Goal: Task Accomplishment & Management: Complete application form

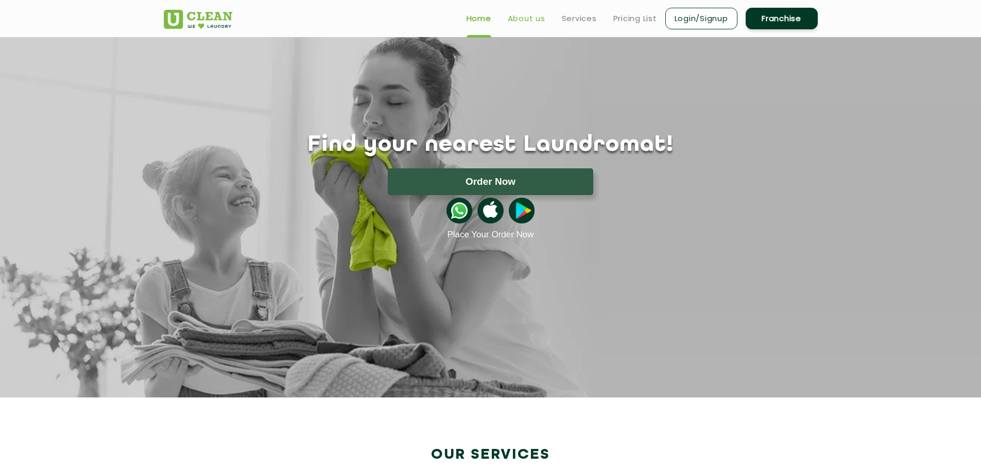
click at [540, 20] on link "About us" at bounding box center [527, 18] width 38 height 12
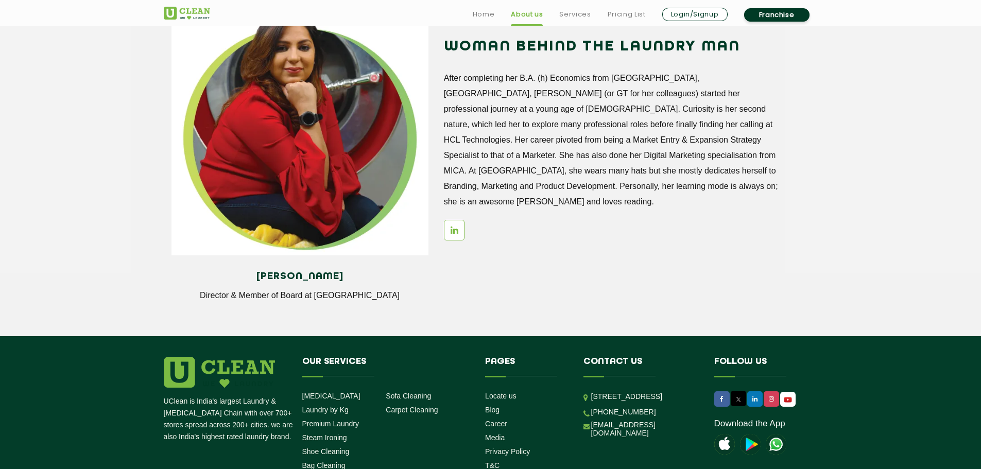
scroll to position [1411, 0]
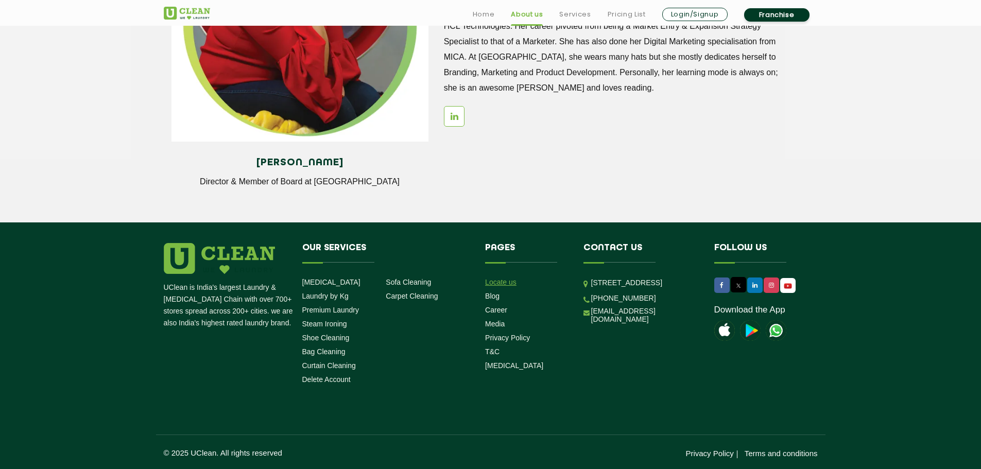
click at [510, 280] on link "Locate us" at bounding box center [500, 282] width 31 height 8
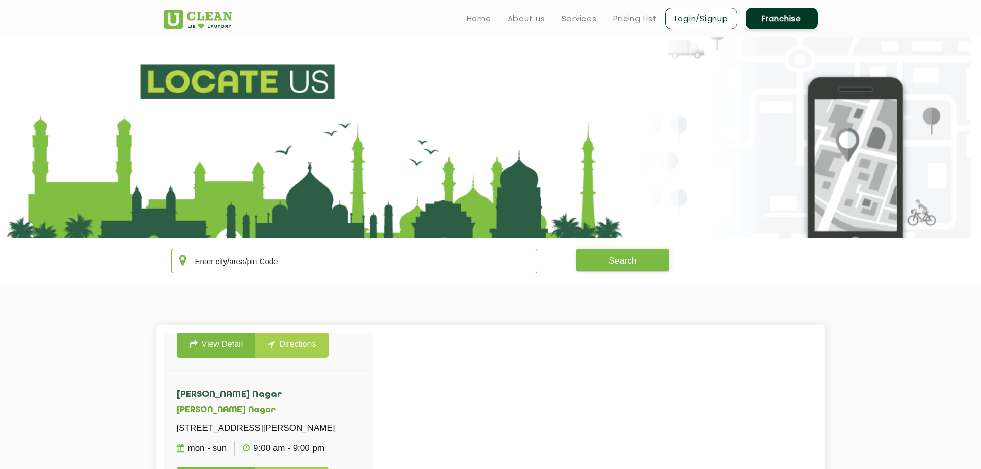
click at [387, 263] on input "text" at bounding box center [354, 261] width 366 height 25
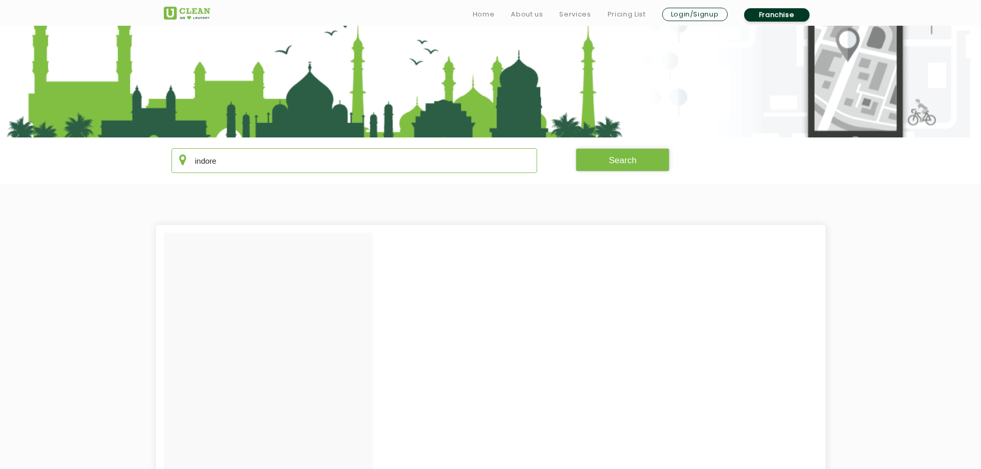
scroll to position [206, 0]
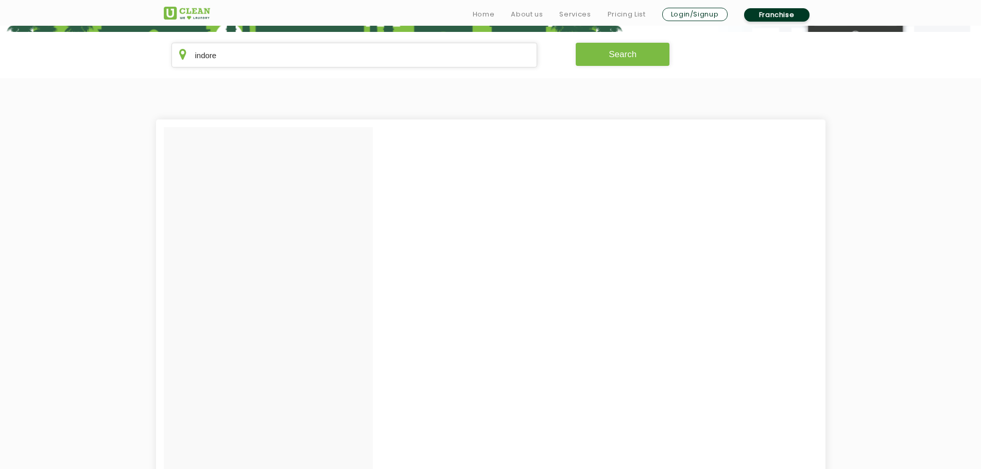
click at [603, 56] on button "Search" at bounding box center [623, 54] width 94 height 23
click at [318, 56] on input "indore" at bounding box center [354, 55] width 366 height 25
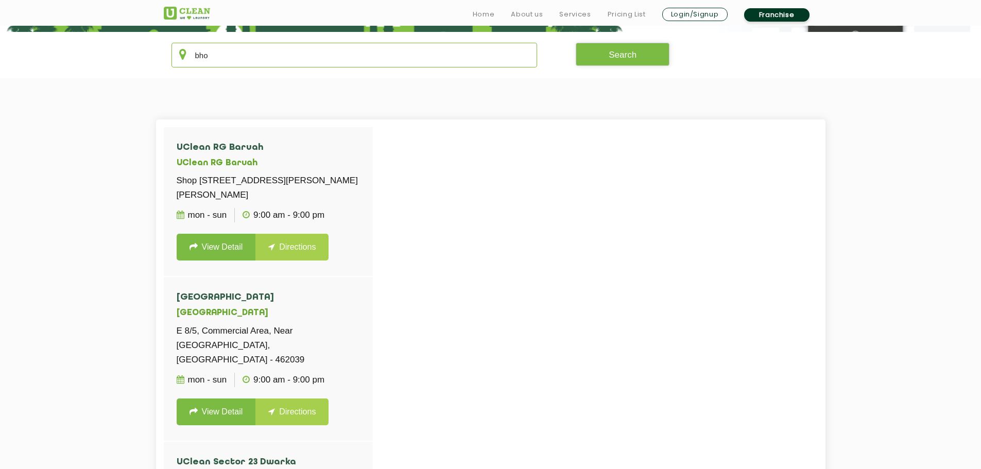
type input "[PERSON_NAME]"
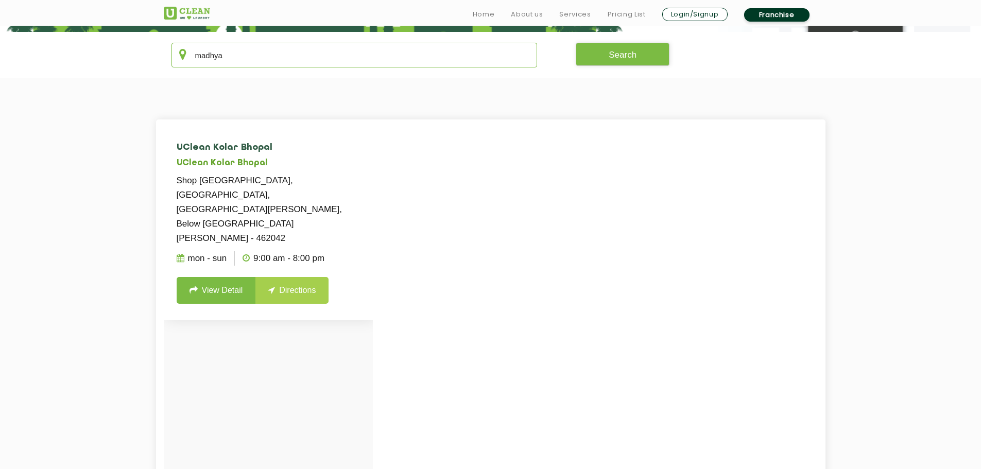
type input "madhya"
drag, startPoint x: 177, startPoint y: 149, endPoint x: 203, endPoint y: 150, distance: 26.3
click at [203, 150] on h4 "UClean Kolar Bhopal" at bounding box center [268, 148] width 183 height 10
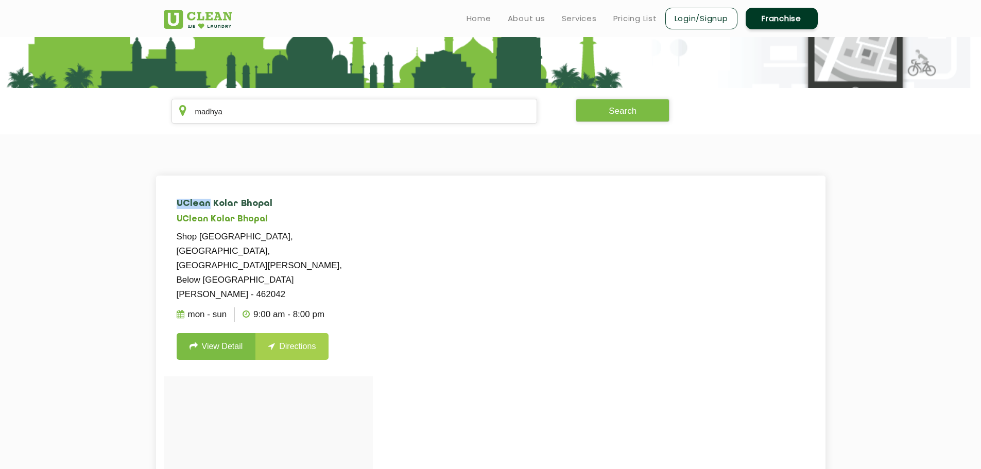
scroll to position [0, 0]
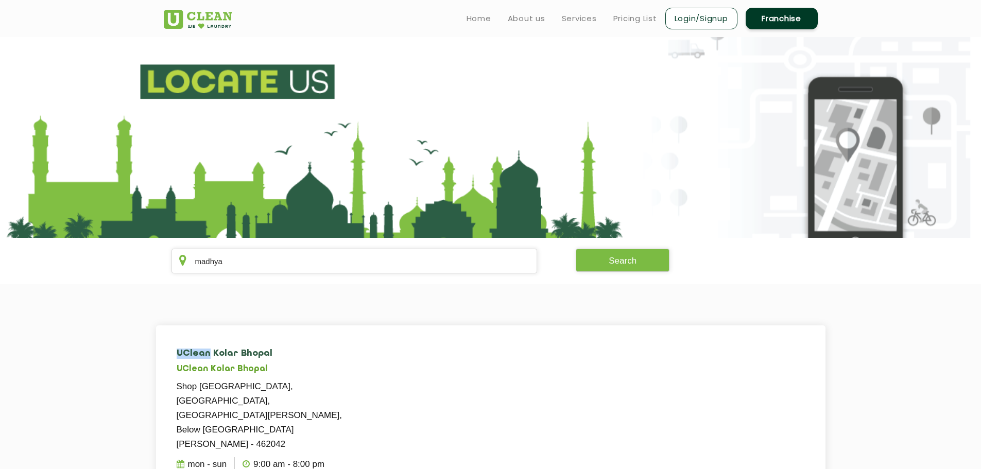
click at [795, 20] on link "Franchise" at bounding box center [782, 19] width 72 height 22
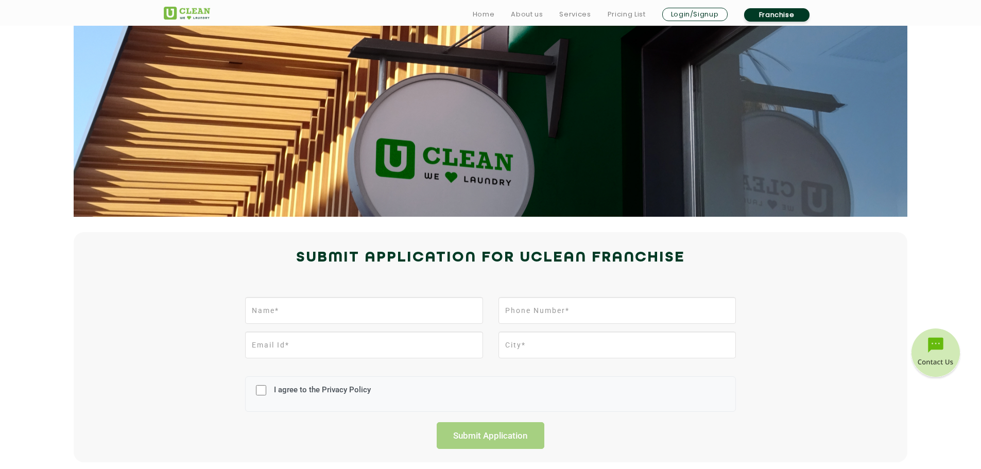
scroll to position [154, 0]
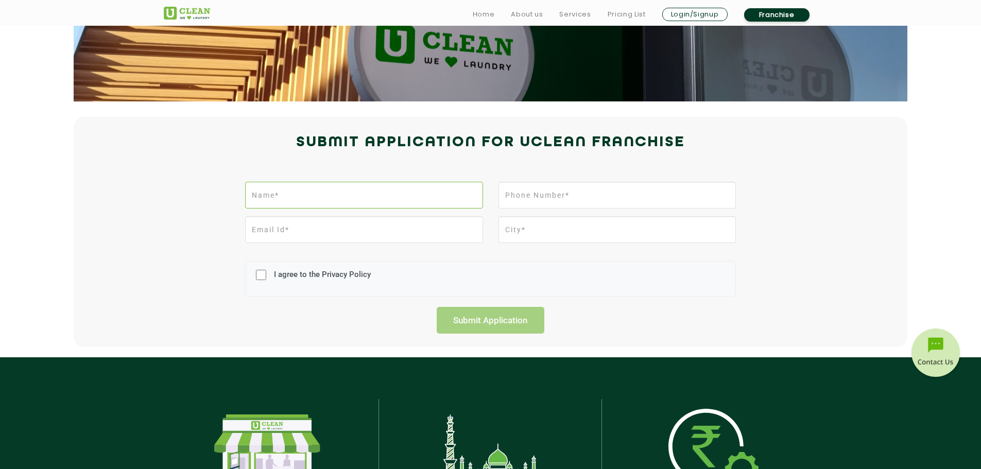
click at [429, 189] on input "text" at bounding box center [363, 195] width 237 height 27
type input "[PERSON_NAME]"
type input "9893124976"
click at [251, 276] on div "I agree to the Privacy Policy" at bounding box center [490, 279] width 491 height 36
click at [257, 280] on input "I agree to the Privacy Policy" at bounding box center [261, 275] width 10 height 27
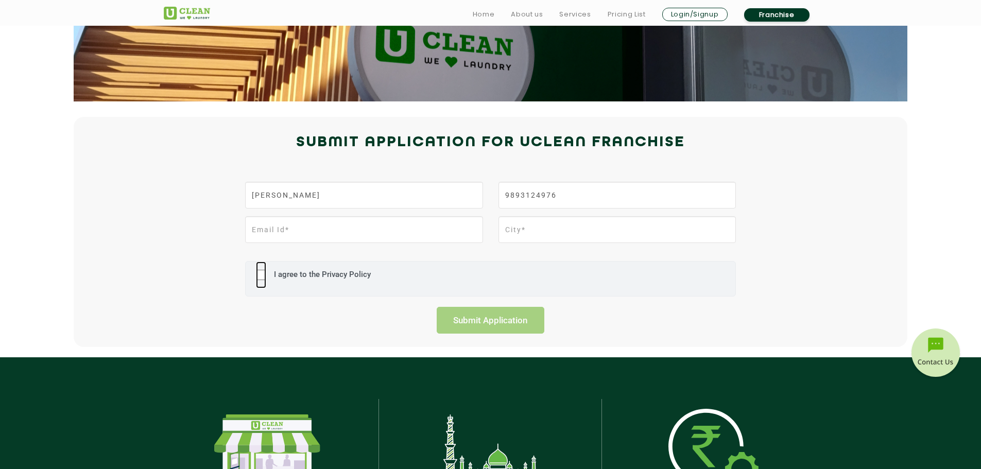
checkbox input "true"
click at [308, 226] on input "email" at bounding box center [363, 229] width 237 height 27
type input "[EMAIL_ADDRESS][DOMAIN_NAME]"
click at [273, 196] on input "[PERSON_NAME]" at bounding box center [363, 195] width 237 height 27
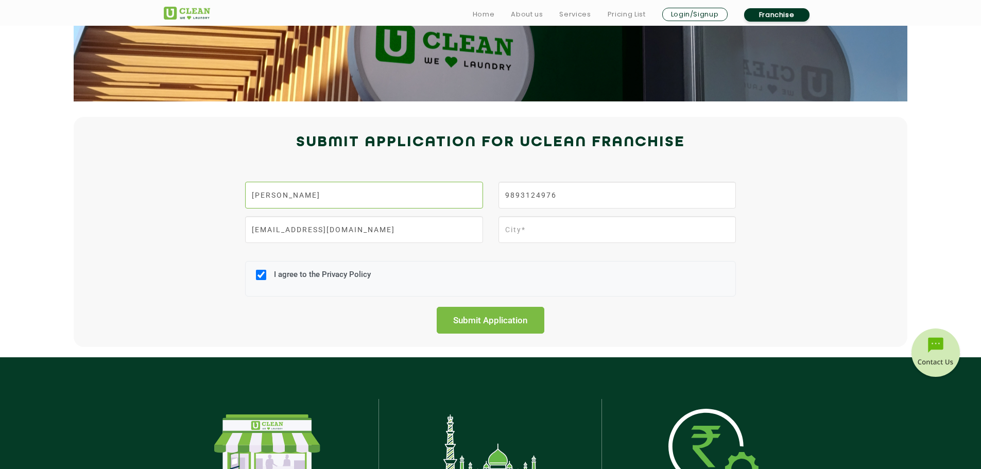
type input "[PERSON_NAME]"
click at [530, 237] on input "text" at bounding box center [616, 229] width 237 height 27
type input "Indore"
click at [547, 189] on input "9893124976" at bounding box center [616, 195] width 237 height 27
click at [495, 326] on input "Submit Application" at bounding box center [491, 320] width 108 height 27
